Goal: Entertainment & Leisure: Consume media (video, audio)

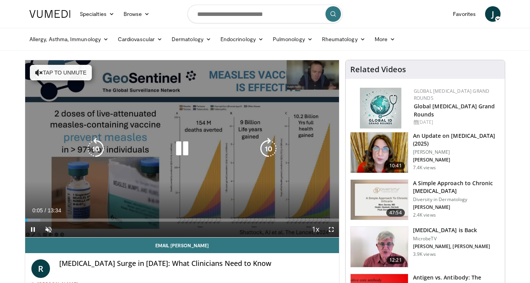
click at [165, 185] on div "10 seconds Tap to unmute" at bounding box center [182, 148] width 314 height 177
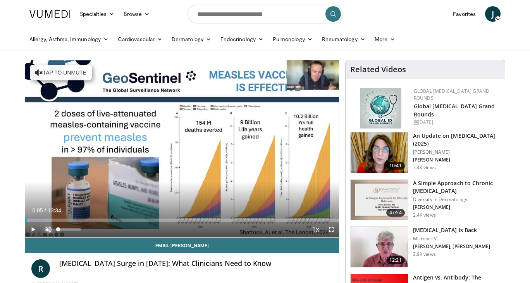
click at [50, 226] on span "Video Player" at bounding box center [49, 229] width 16 height 16
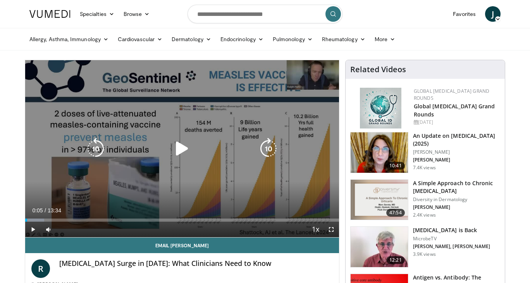
click at [184, 142] on icon "Video Player" at bounding box center [182, 149] width 22 height 22
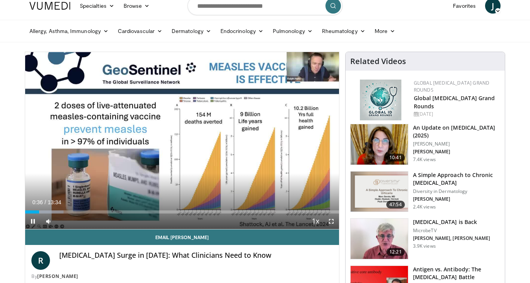
scroll to position [2, 0]
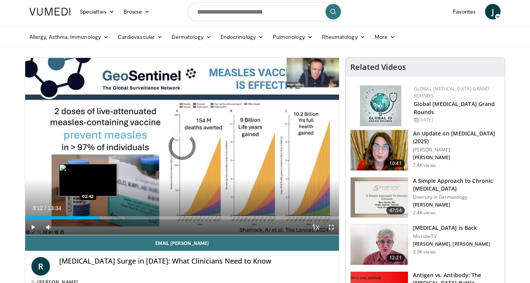
click at [88, 218] on div "Loaded : 31.69% 03:13 02:42" at bounding box center [182, 217] width 314 height 3
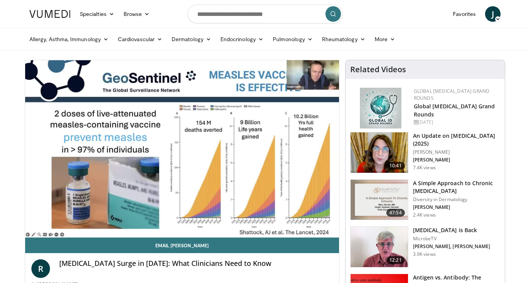
scroll to position [0, 0]
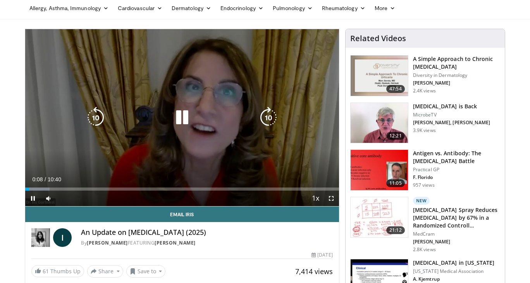
scroll to position [35, 0]
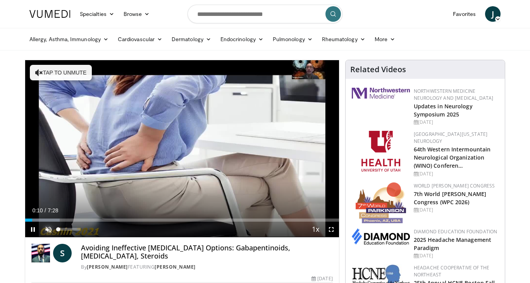
click at [47, 227] on span "Video Player" at bounding box center [49, 229] width 16 height 16
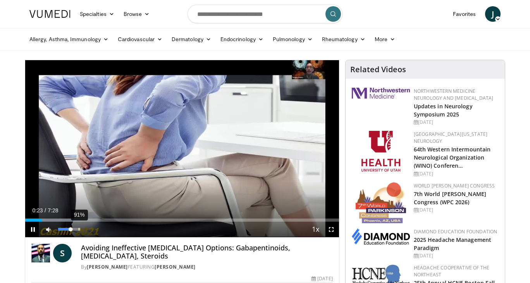
click at [78, 226] on div "91%" at bounding box center [69, 229] width 27 height 16
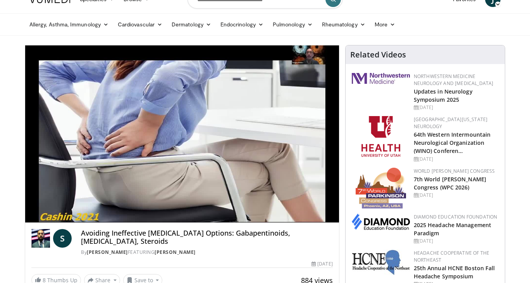
scroll to position [16, 0]
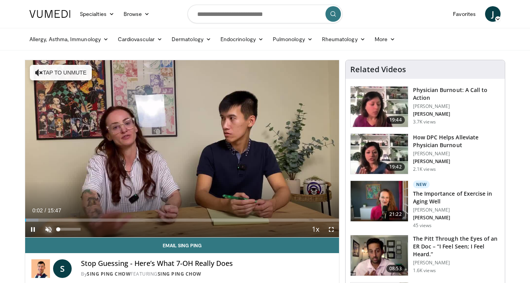
click at [47, 228] on span "Video Player" at bounding box center [49, 229] width 16 height 16
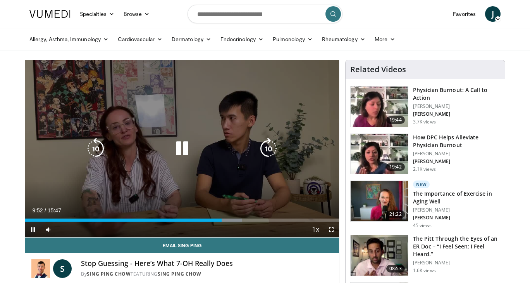
click at [181, 149] on icon "Video Player" at bounding box center [182, 149] width 22 height 22
